Goal: Transaction & Acquisition: Purchase product/service

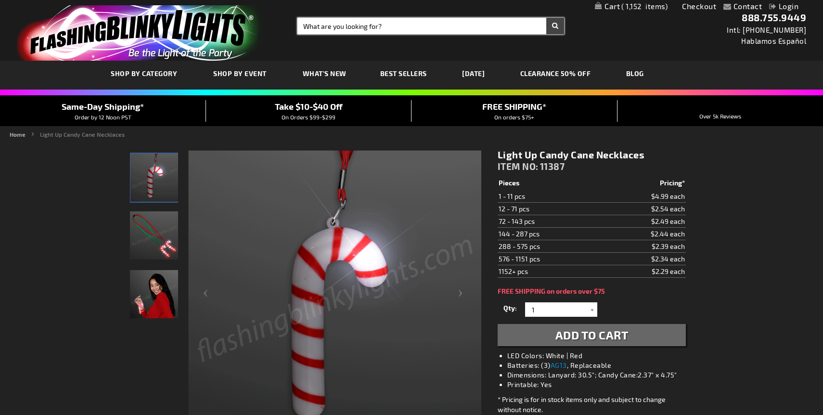
click at [339, 32] on input "Search" at bounding box center [431, 26] width 267 height 16
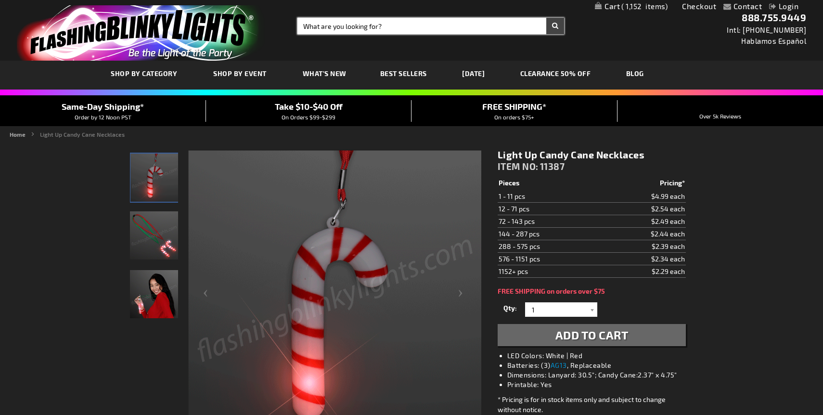
click at [336, 26] on input "Search" at bounding box center [431, 26] width 267 height 16
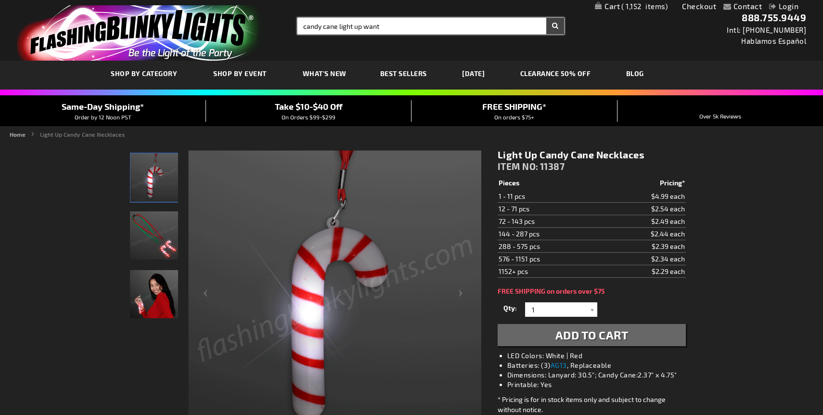
type input "candy cane light up want"
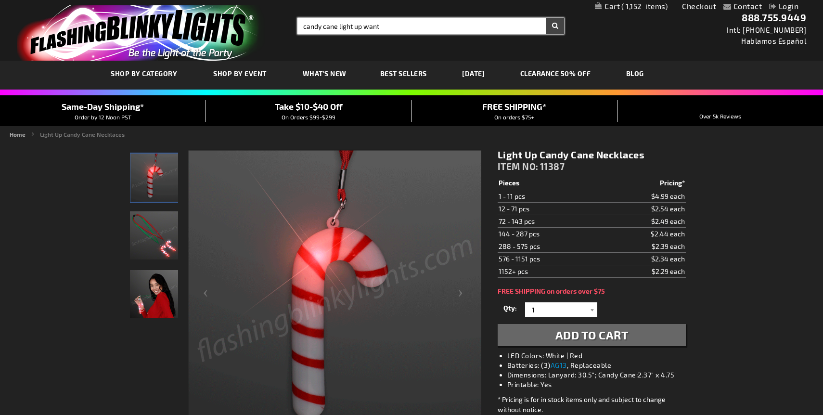
click at [546, 18] on button "Search" at bounding box center [555, 26] width 18 height 16
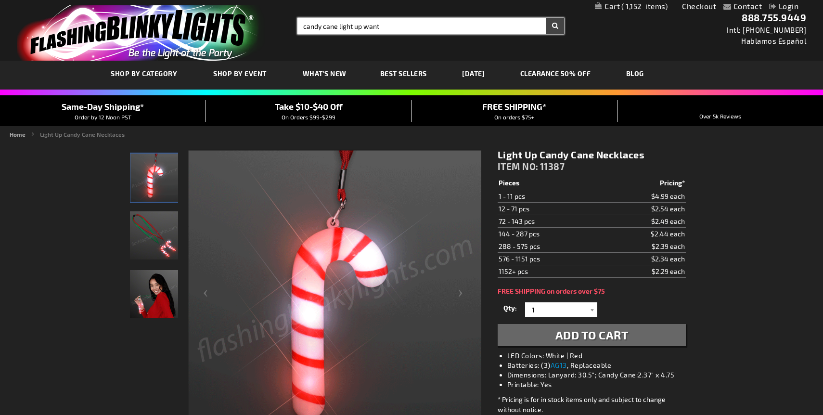
click at [386, 24] on input "candy cane light up want" at bounding box center [431, 26] width 267 height 16
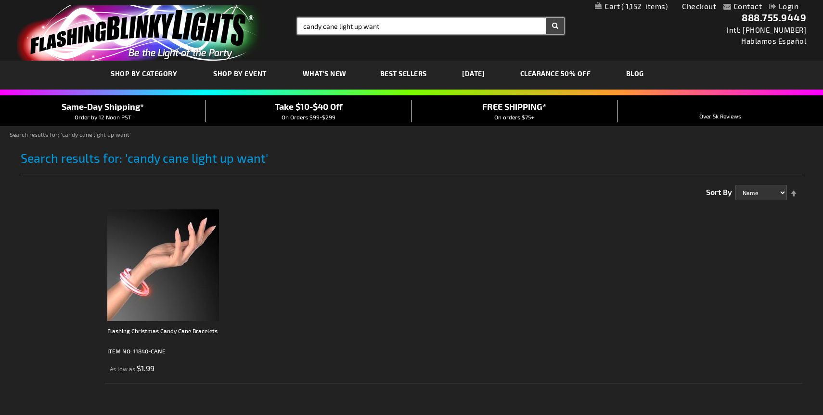
click at [386, 24] on input "candy cane light up want" at bounding box center [431, 26] width 267 height 16
type input "candy cane light up wand"
click at [546, 18] on button "Search" at bounding box center [555, 26] width 18 height 16
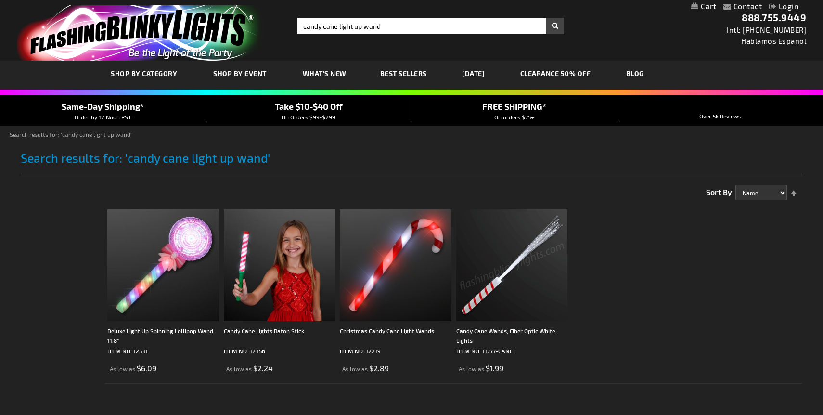
click at [497, 267] on img at bounding box center [512, 265] width 112 height 112
